Goal: Check status: Check status

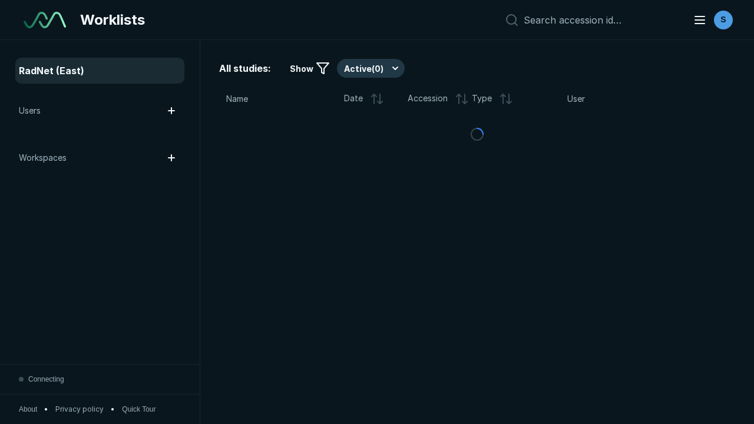
scroll to position [3217, 4908]
